Goal: Navigation & Orientation: Find specific page/section

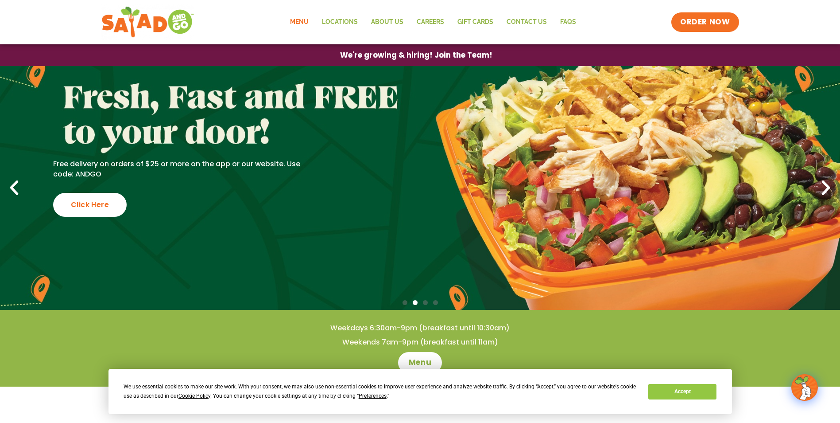
click at [306, 20] on link "Menu" at bounding box center [300, 22] width 32 height 20
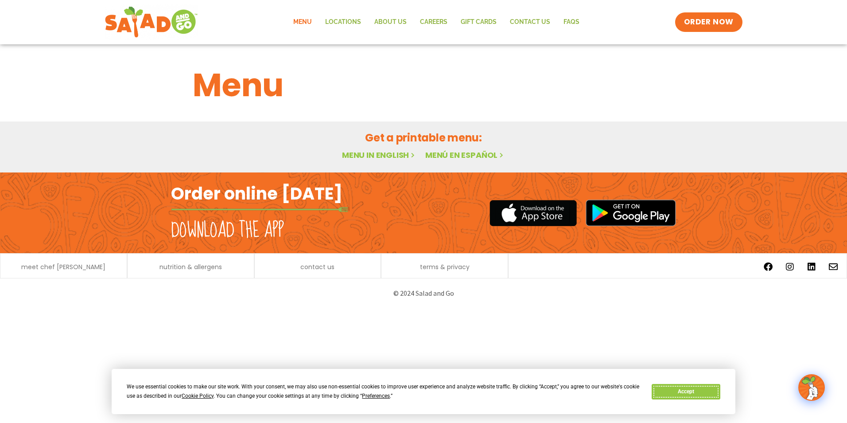
click at [670, 384] on button "Accept" at bounding box center [686, 392] width 68 height 16
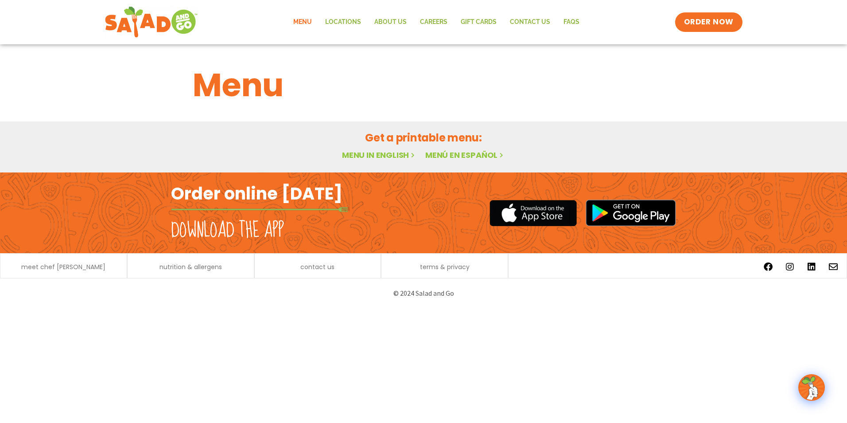
click at [389, 151] on link "Menu in English" at bounding box center [379, 154] width 74 height 11
click at [392, 155] on link "Menu in English" at bounding box center [379, 154] width 74 height 11
click at [379, 155] on link "Menu in English" at bounding box center [379, 154] width 74 height 11
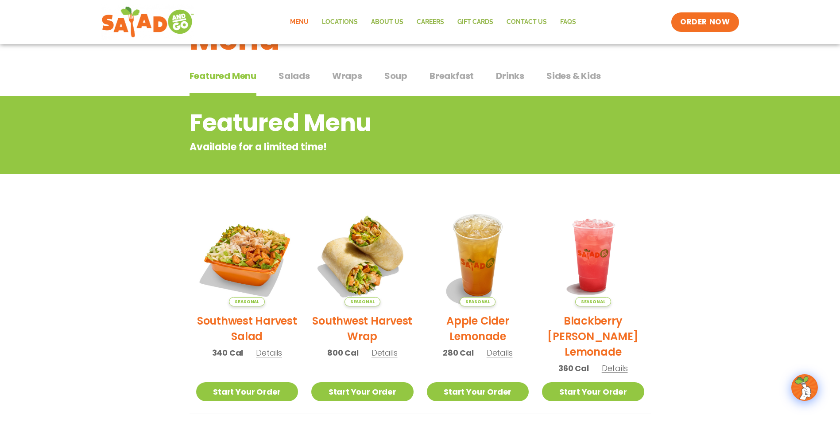
scroll to position [44, 0]
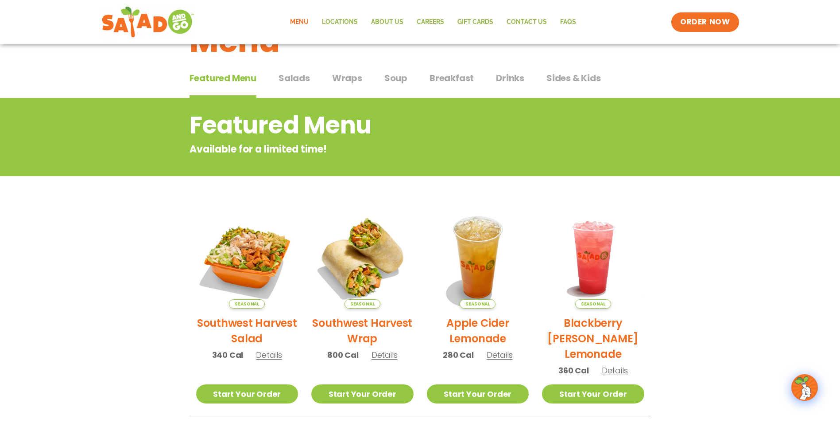
click at [302, 73] on span "Salads" at bounding box center [294, 77] width 31 height 13
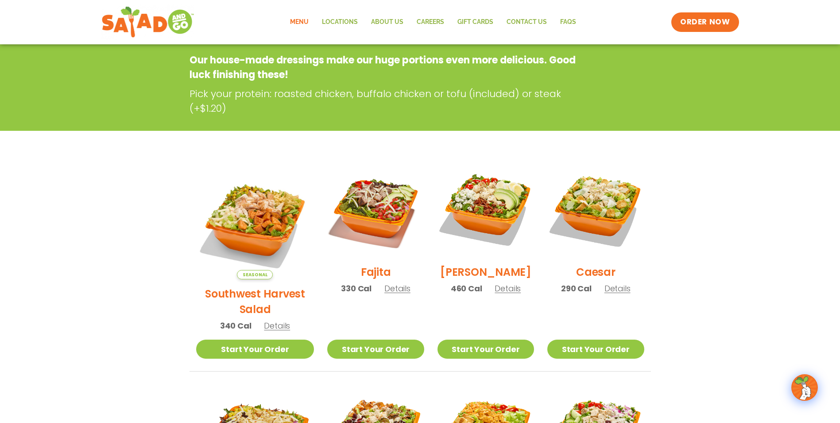
scroll to position [133, 0]
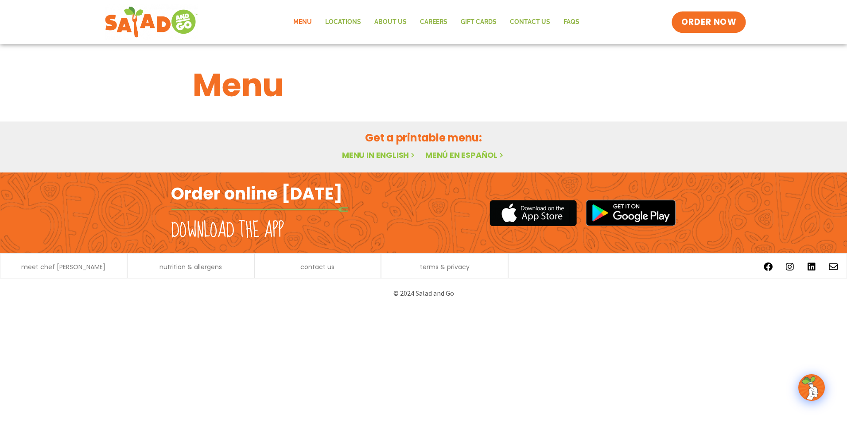
click at [716, 23] on span "ORDER NOW" at bounding box center [708, 22] width 55 height 12
click at [738, 18] on link "ORDER NOW" at bounding box center [709, 22] width 74 height 21
click at [303, 17] on link "Menu" at bounding box center [303, 22] width 32 height 20
click at [355, 22] on link "Locations" at bounding box center [343, 22] width 49 height 20
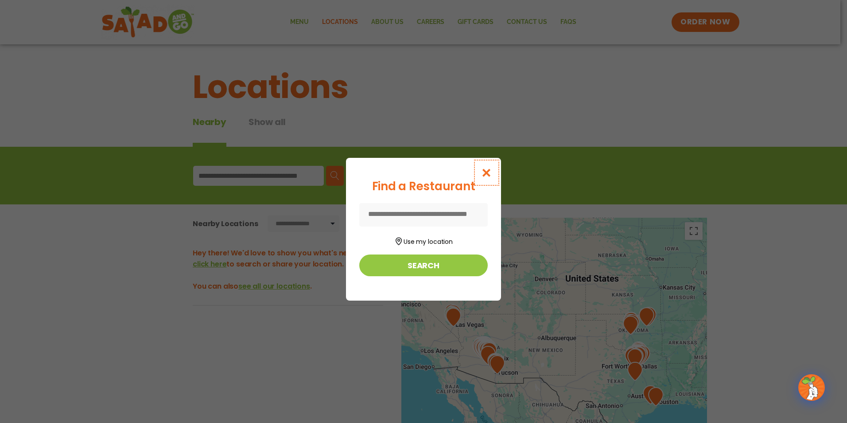
click at [485, 166] on button "Close modal" at bounding box center [486, 173] width 29 height 30
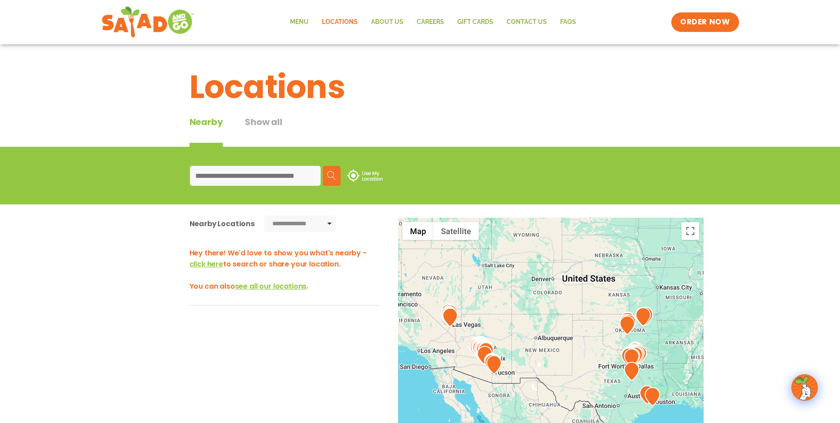
click at [492, 336] on div at bounding box center [551, 364] width 306 height 293
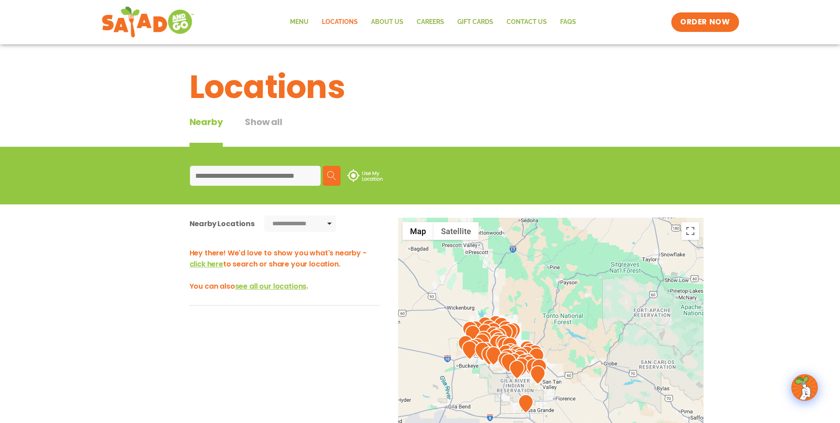
drag, startPoint x: 491, startPoint y: 352, endPoint x: 597, endPoint y: 272, distance: 132.7
click at [597, 272] on div at bounding box center [551, 364] width 306 height 293
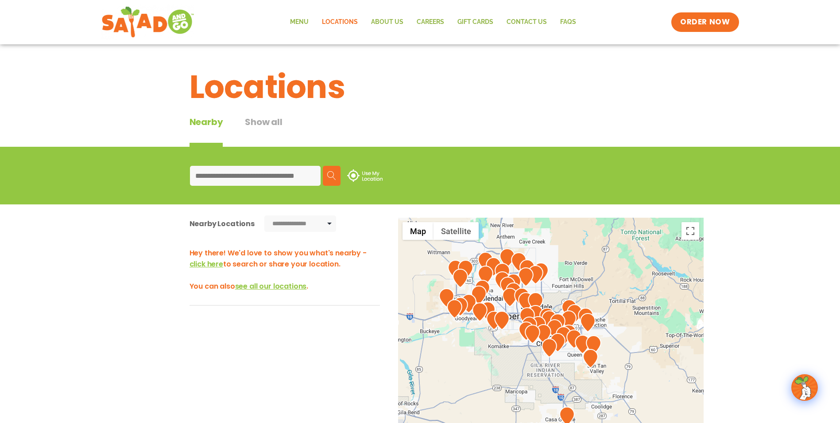
drag, startPoint x: 524, startPoint y: 320, endPoint x: 560, endPoint y: 260, distance: 70.0
click at [560, 260] on div at bounding box center [551, 364] width 306 height 293
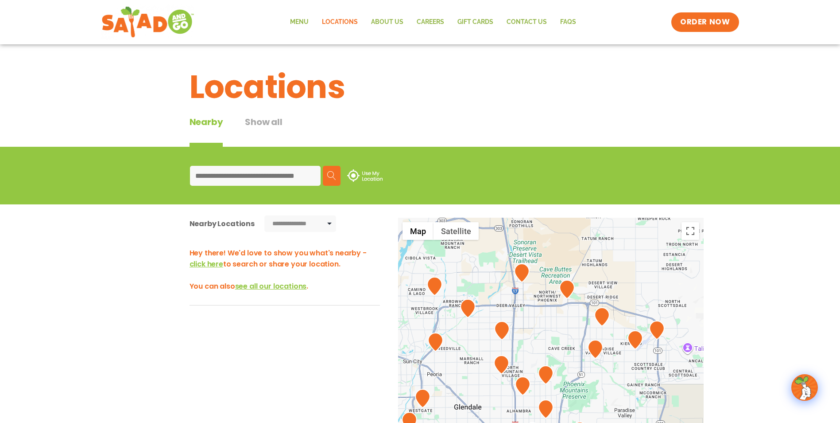
drag, startPoint x: 536, startPoint y: 323, endPoint x: 585, endPoint y: 385, distance: 78.8
click at [585, 385] on div at bounding box center [551, 364] width 306 height 293
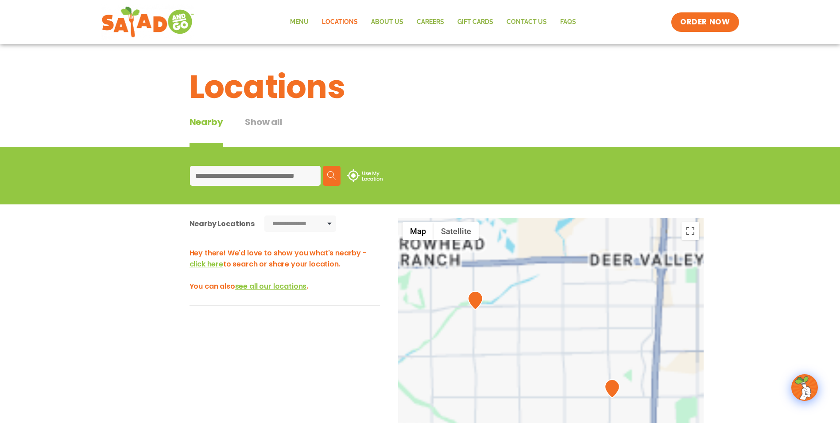
drag, startPoint x: 481, startPoint y: 319, endPoint x: 526, endPoint y: 405, distance: 97.9
click at [526, 405] on div at bounding box center [551, 364] width 306 height 293
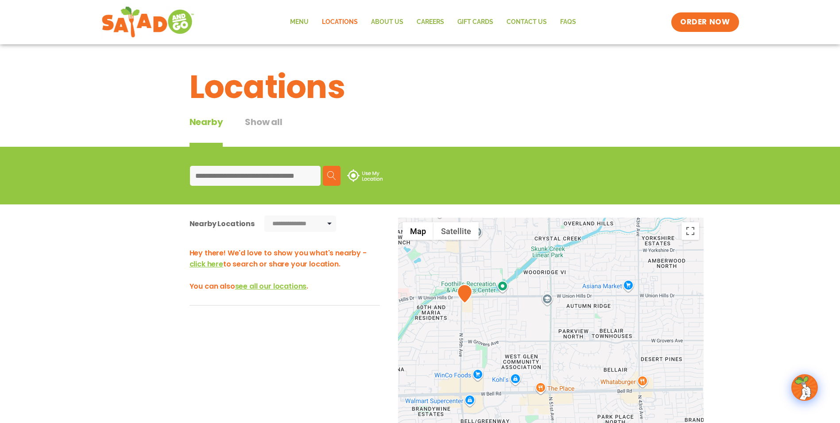
drag, startPoint x: 482, startPoint y: 293, endPoint x: 488, endPoint y: 330, distance: 37.3
click at [488, 330] on div at bounding box center [551, 364] width 306 height 293
click at [468, 293] on img at bounding box center [465, 293] width 16 height 19
click at [468, 288] on img at bounding box center [465, 293] width 16 height 19
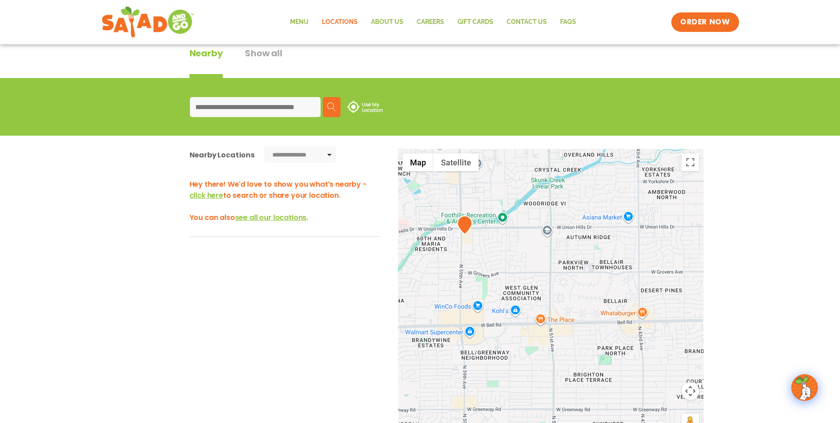
scroll to position [89, 0]
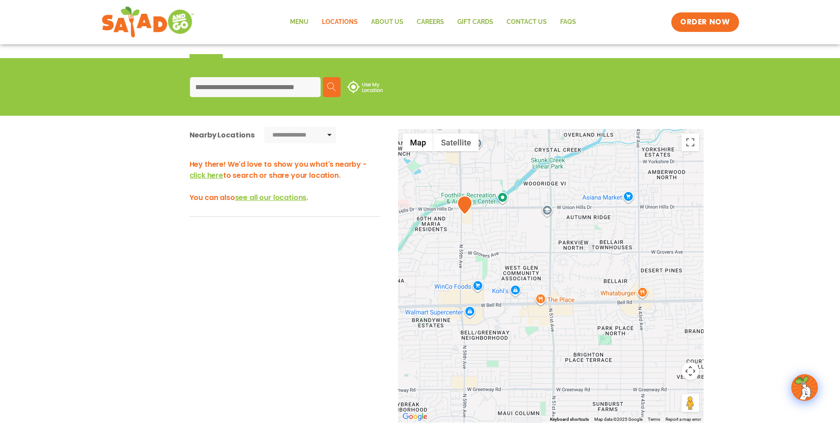
click at [465, 203] on img at bounding box center [465, 204] width 16 height 19
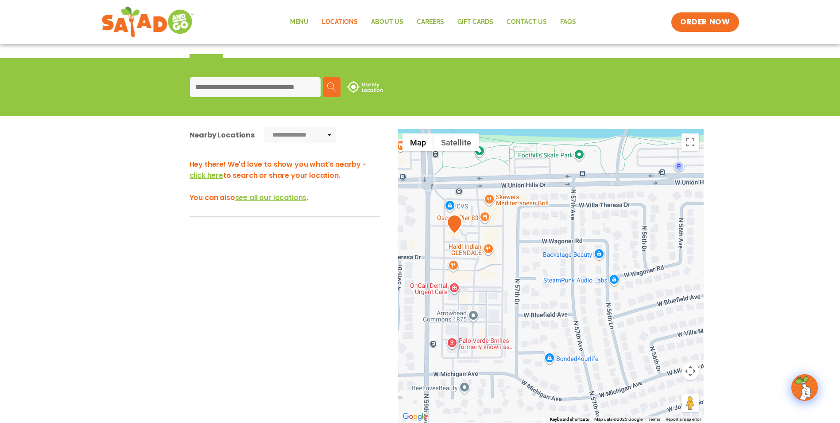
drag, startPoint x: 455, startPoint y: 201, endPoint x: 470, endPoint y: 262, distance: 63.3
click at [470, 262] on div at bounding box center [551, 275] width 306 height 293
click at [453, 224] on img at bounding box center [455, 224] width 16 height 19
click at [455, 225] on img at bounding box center [455, 224] width 16 height 19
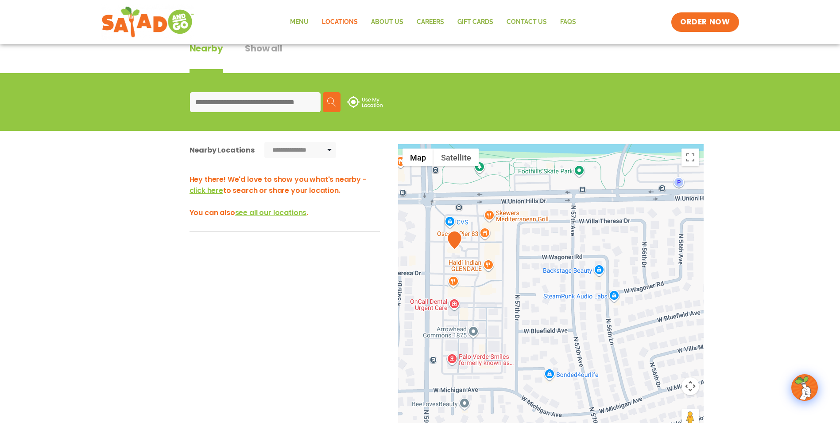
scroll to position [72, 0]
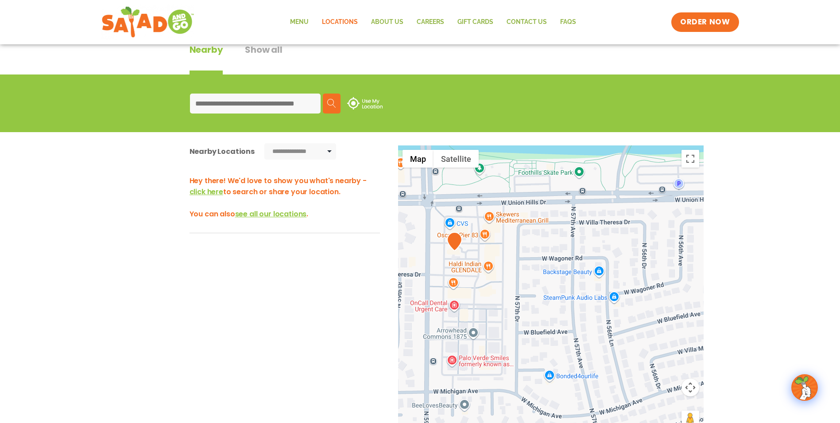
click at [455, 239] on img at bounding box center [455, 241] width 16 height 19
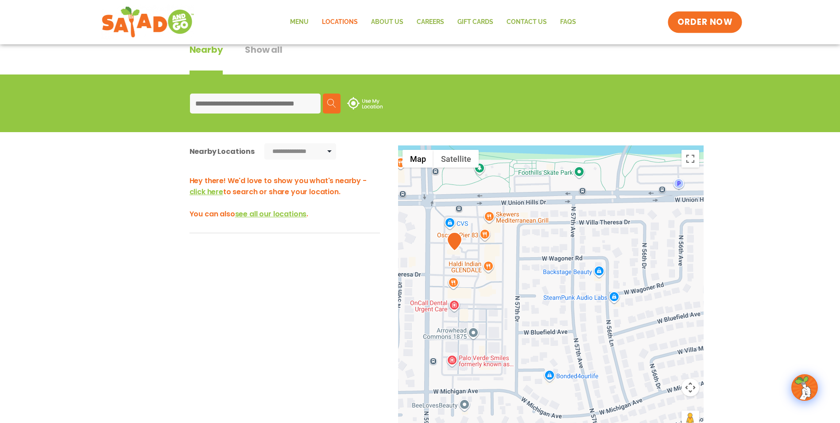
click at [724, 20] on span "ORDER NOW" at bounding box center [705, 22] width 55 height 12
